Goal: Navigation & Orientation: Understand site structure

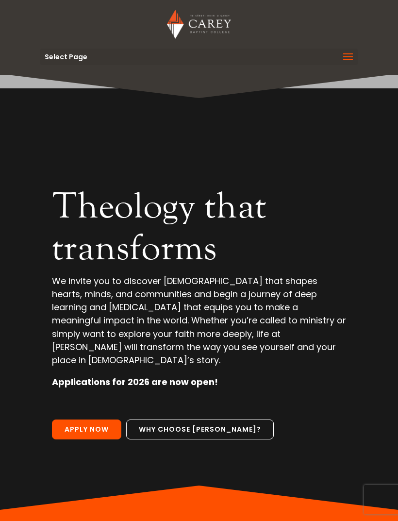
click at [343, 55] on span at bounding box center [348, 63] width 16 height 27
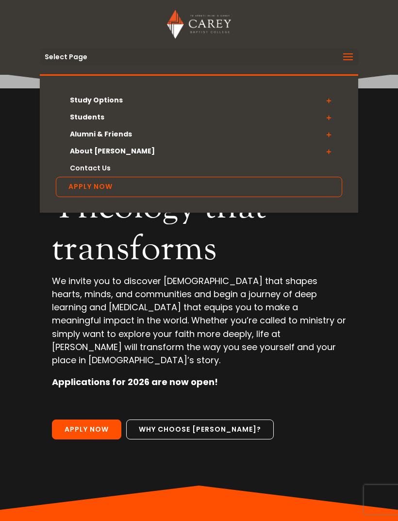
click at [360, 261] on div "Theology that transforms We invite you to discover theology that shapes hearts,…" at bounding box center [199, 292] width 350 height 436
click at [112, 154] on link "About [PERSON_NAME]" at bounding box center [199, 151] width 286 height 17
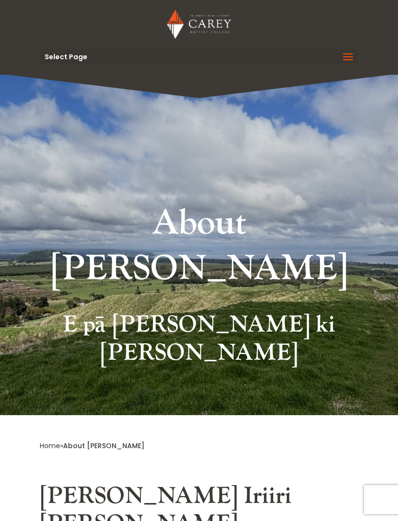
click at [348, 53] on span at bounding box center [348, 63] width 16 height 27
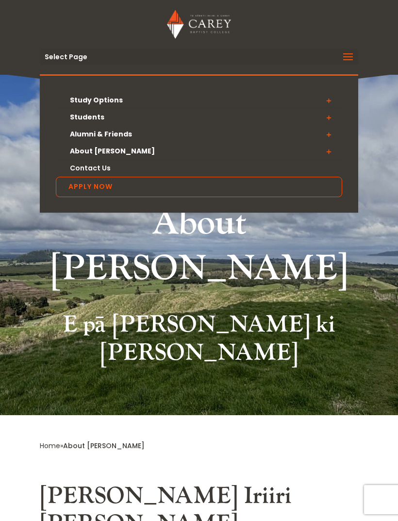
click at [207, 27] on img at bounding box center [199, 24] width 64 height 29
